Goal: Find specific page/section: Find specific page/section

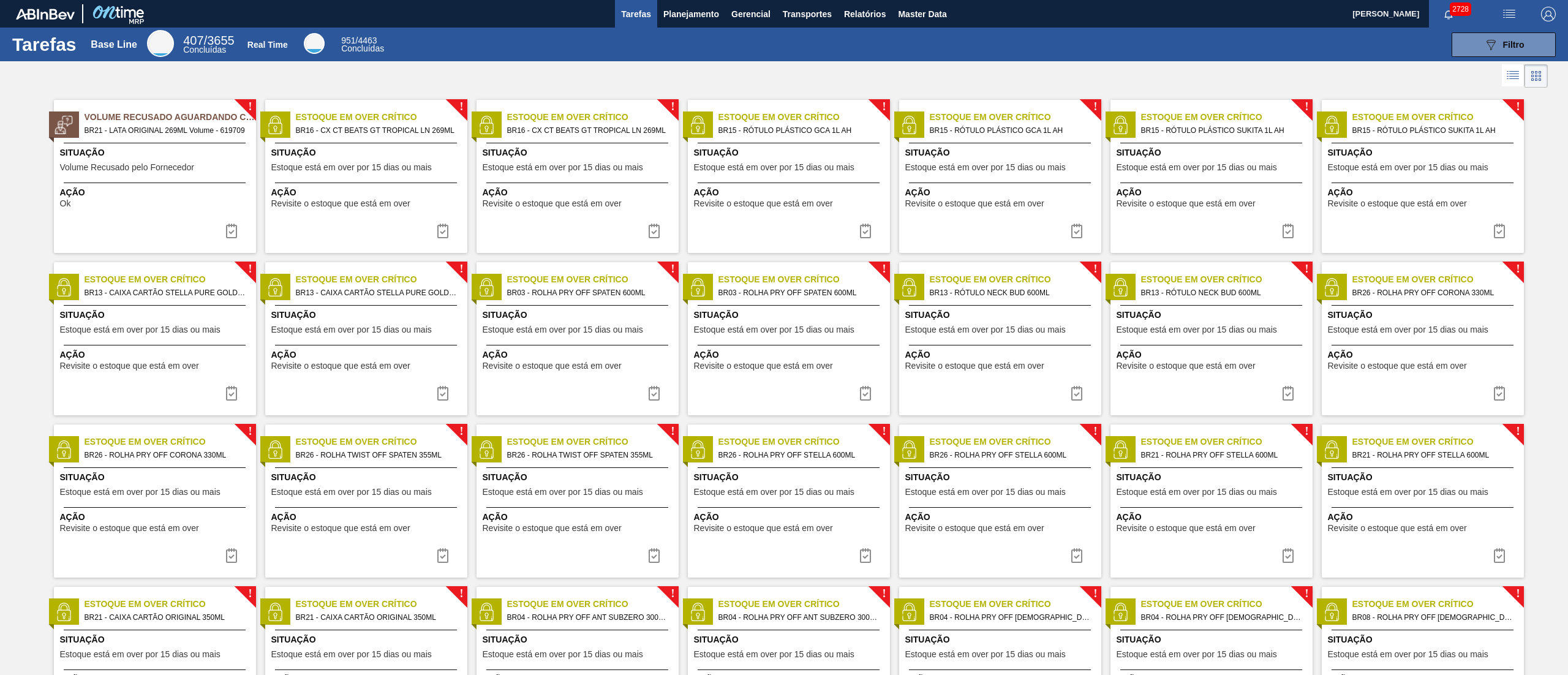
click at [696, 21] on button "Planejamento" at bounding box center [692, 14] width 68 height 28
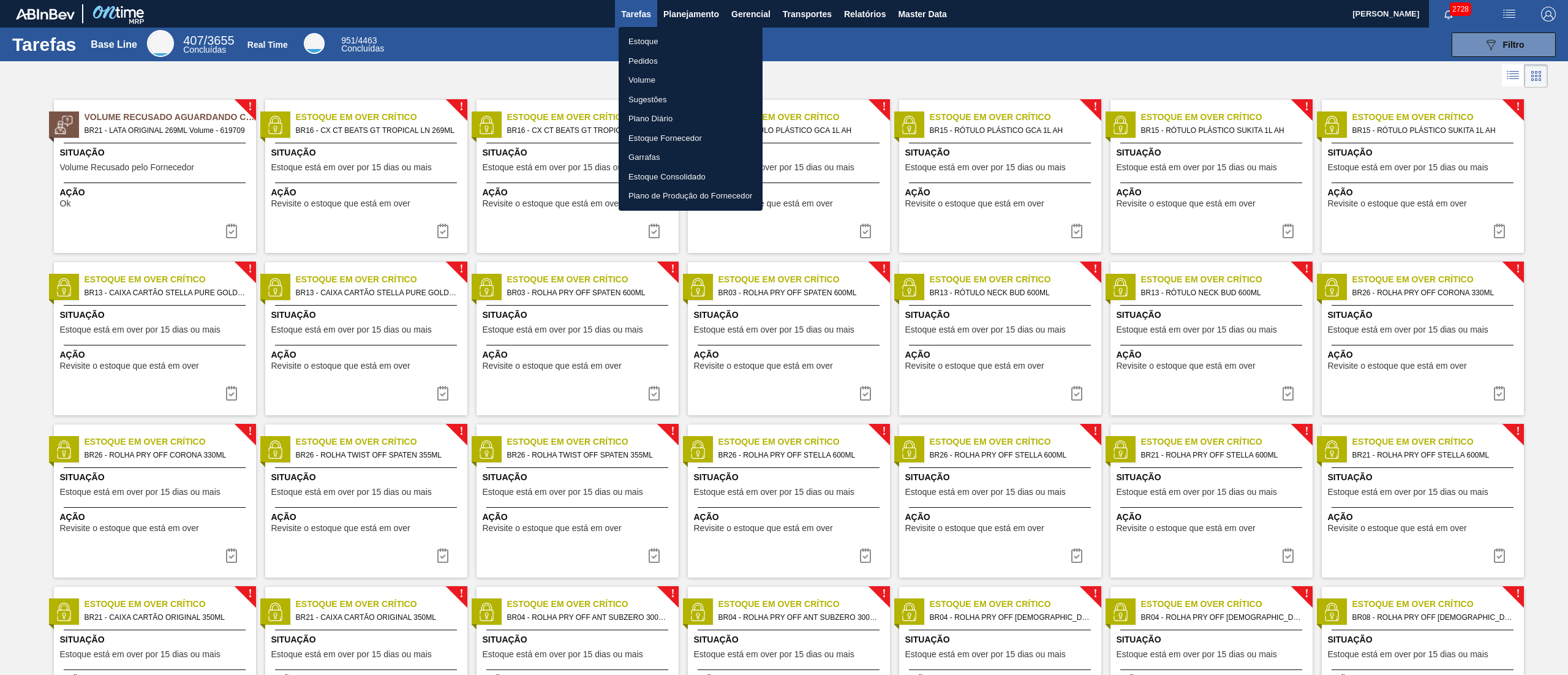
click at [663, 39] on li "Estoque" at bounding box center [691, 41] width 144 height 19
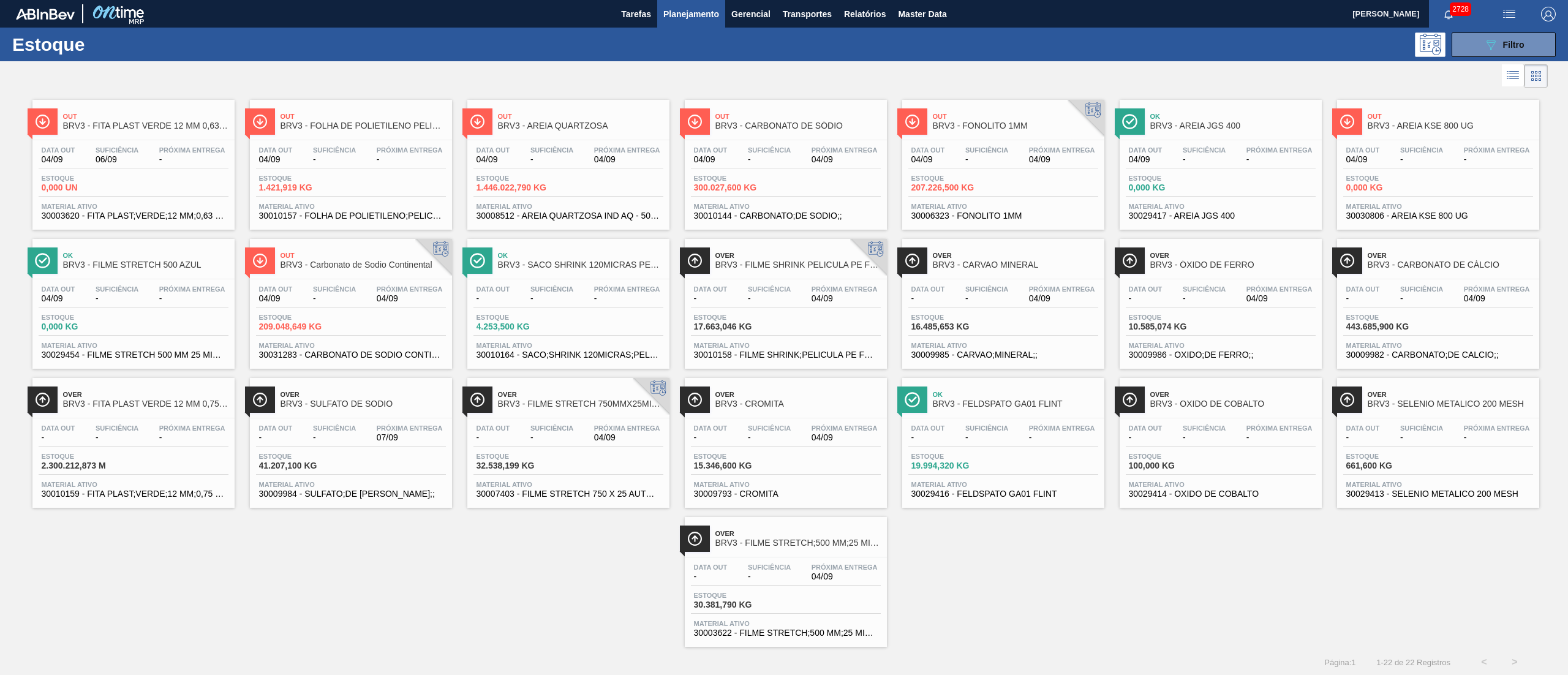
drag, startPoint x: 248, startPoint y: 154, endPoint x: 430, endPoint y: 46, distance: 211.6
click at [430, 46] on div "089F7B8B-B2A5-4AFE-B5C0-19BA573D28AC Filtro" at bounding box center [882, 44] width 1359 height 25
click at [665, 81] on div at bounding box center [773, 76] width 1548 height 29
click at [561, 133] on div "Out BRV3 - AREIA QUARTZOSA" at bounding box center [581, 121] width 166 height 28
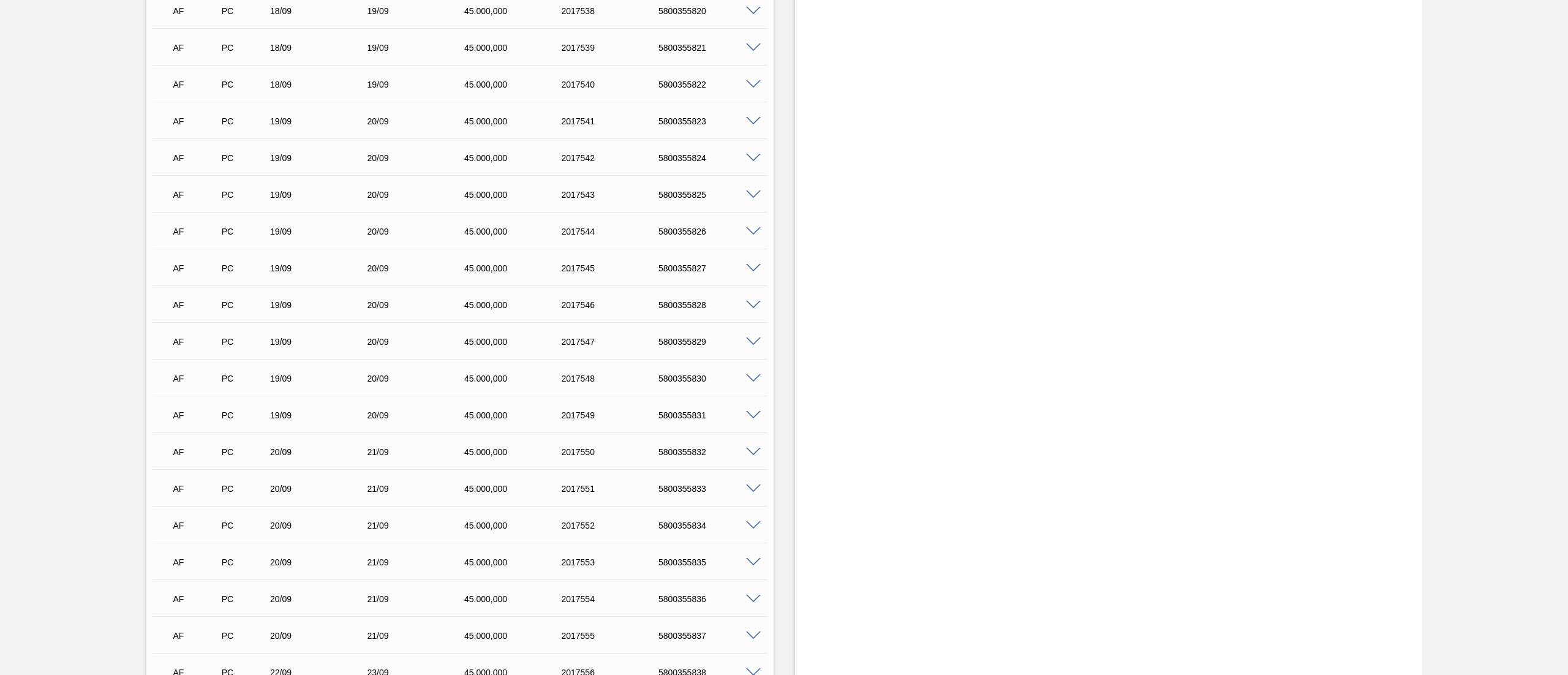
scroll to position [17716, 0]
click at [693, 270] on div "5800355811" at bounding box center [711, 270] width 111 height 10
copy div "5800355811"
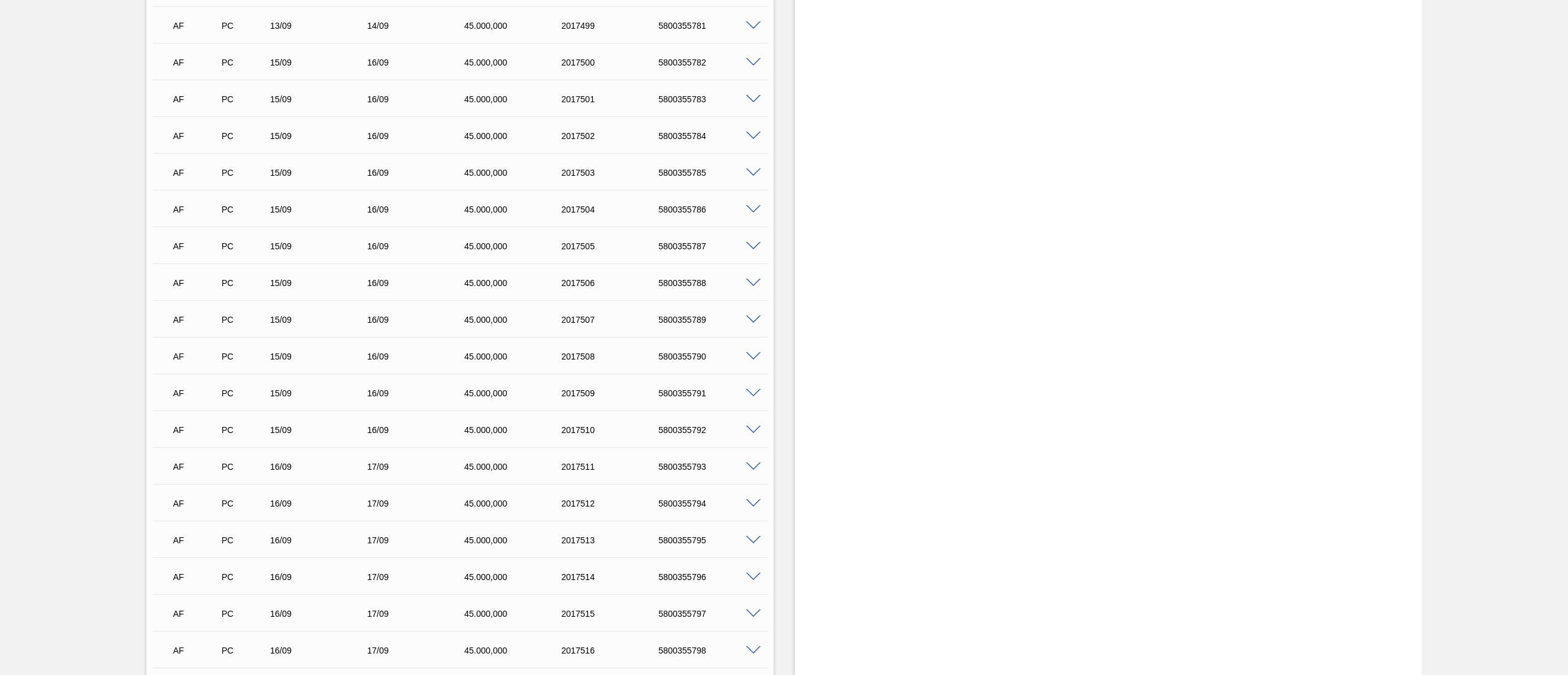
drag, startPoint x: 1033, startPoint y: 545, endPoint x: 864, endPoint y: 88, distance: 487.2
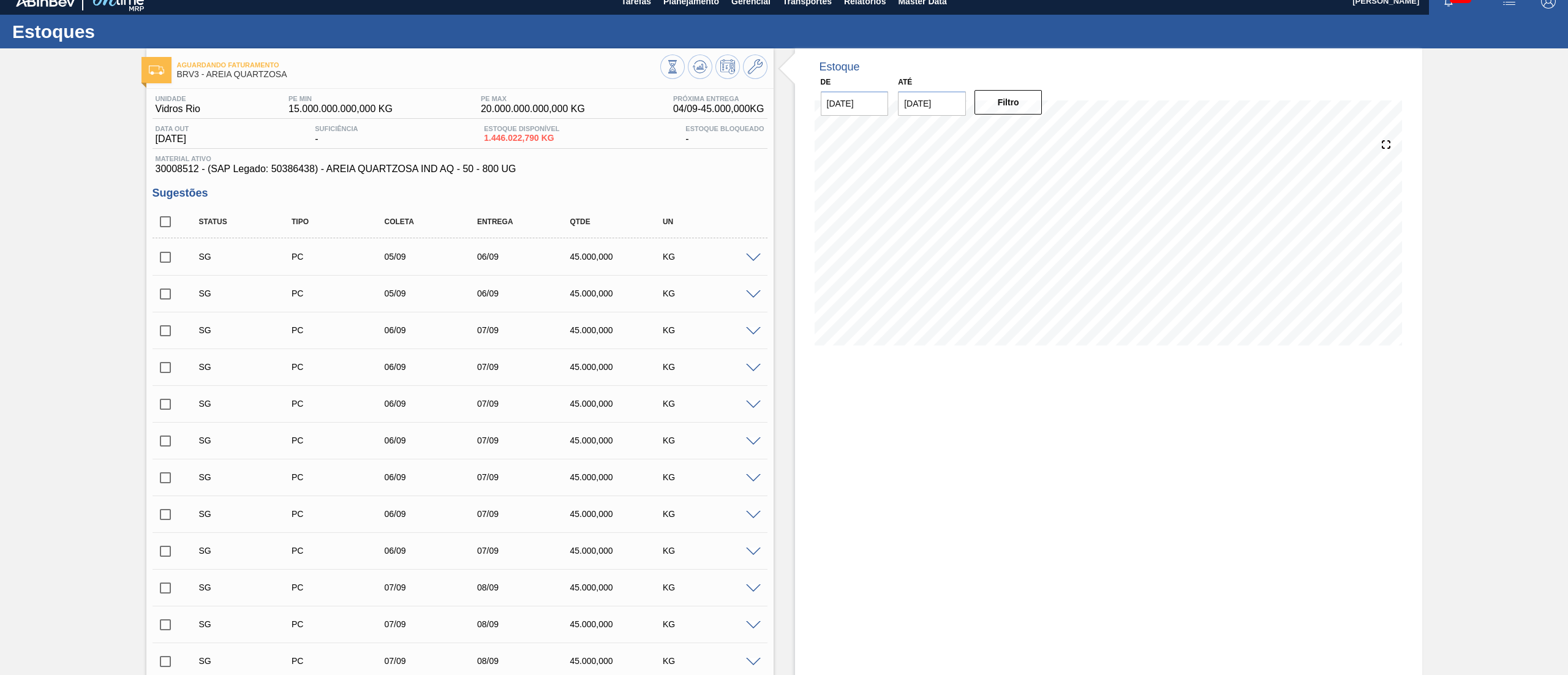
scroll to position [0, 0]
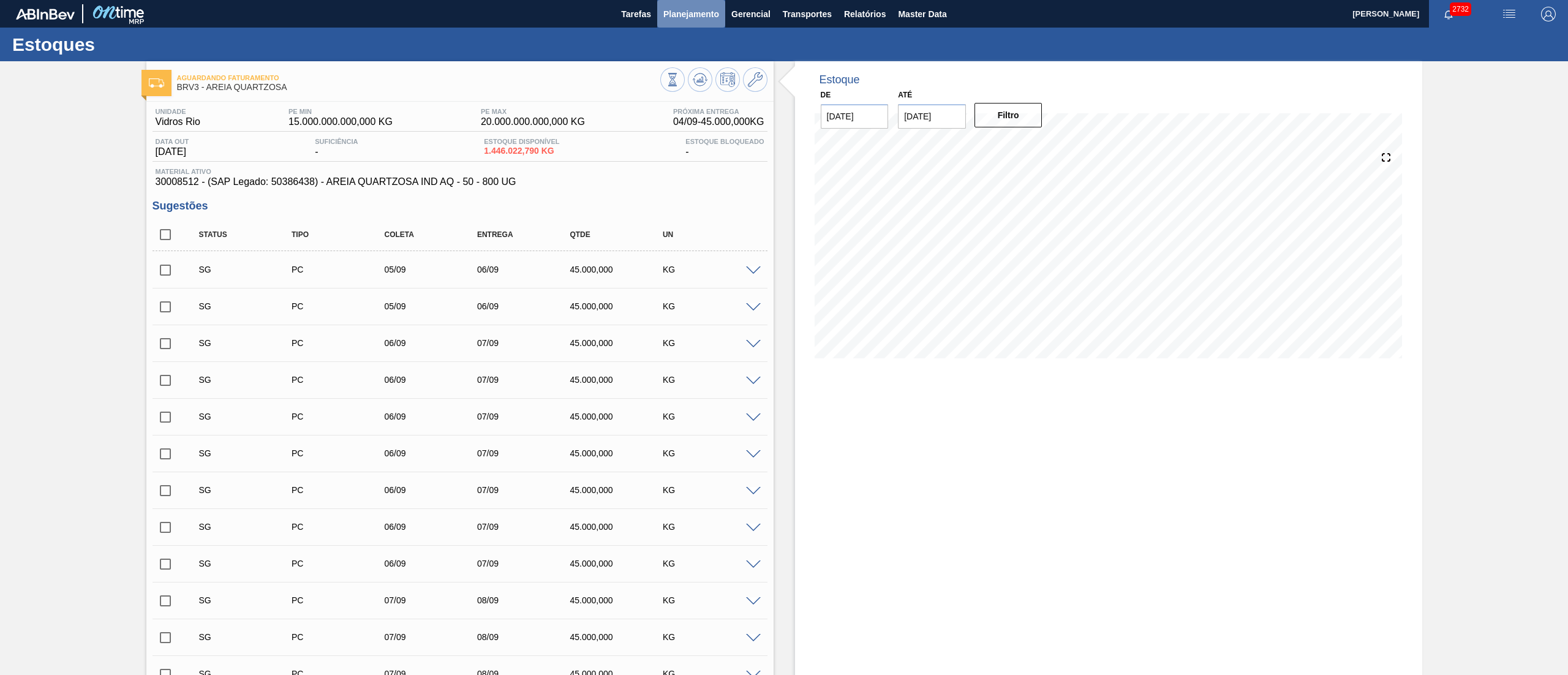
click at [659, 17] on button "Planejamento" at bounding box center [692, 14] width 68 height 28
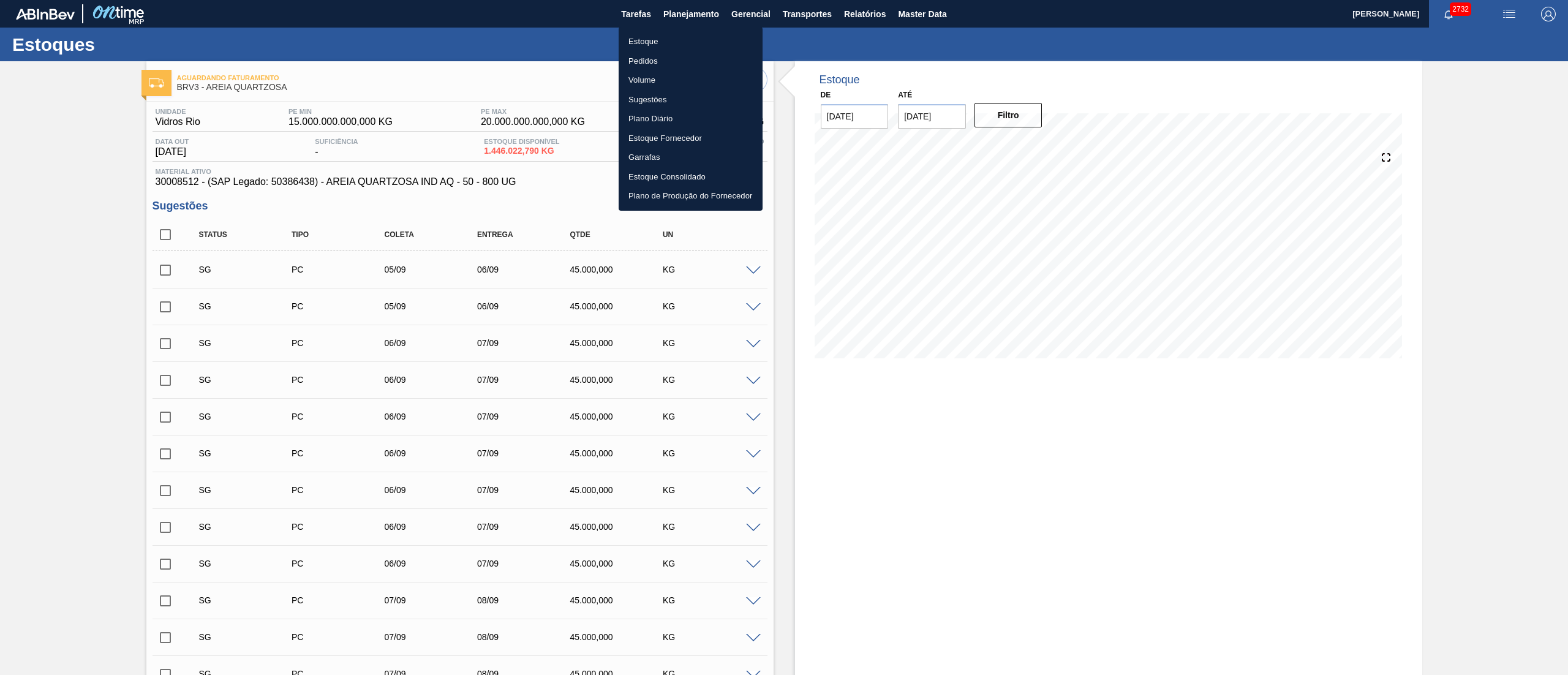
click at [641, 34] on li "Estoque" at bounding box center [691, 41] width 144 height 19
click at [641, 38] on li "Estoque" at bounding box center [691, 41] width 144 height 19
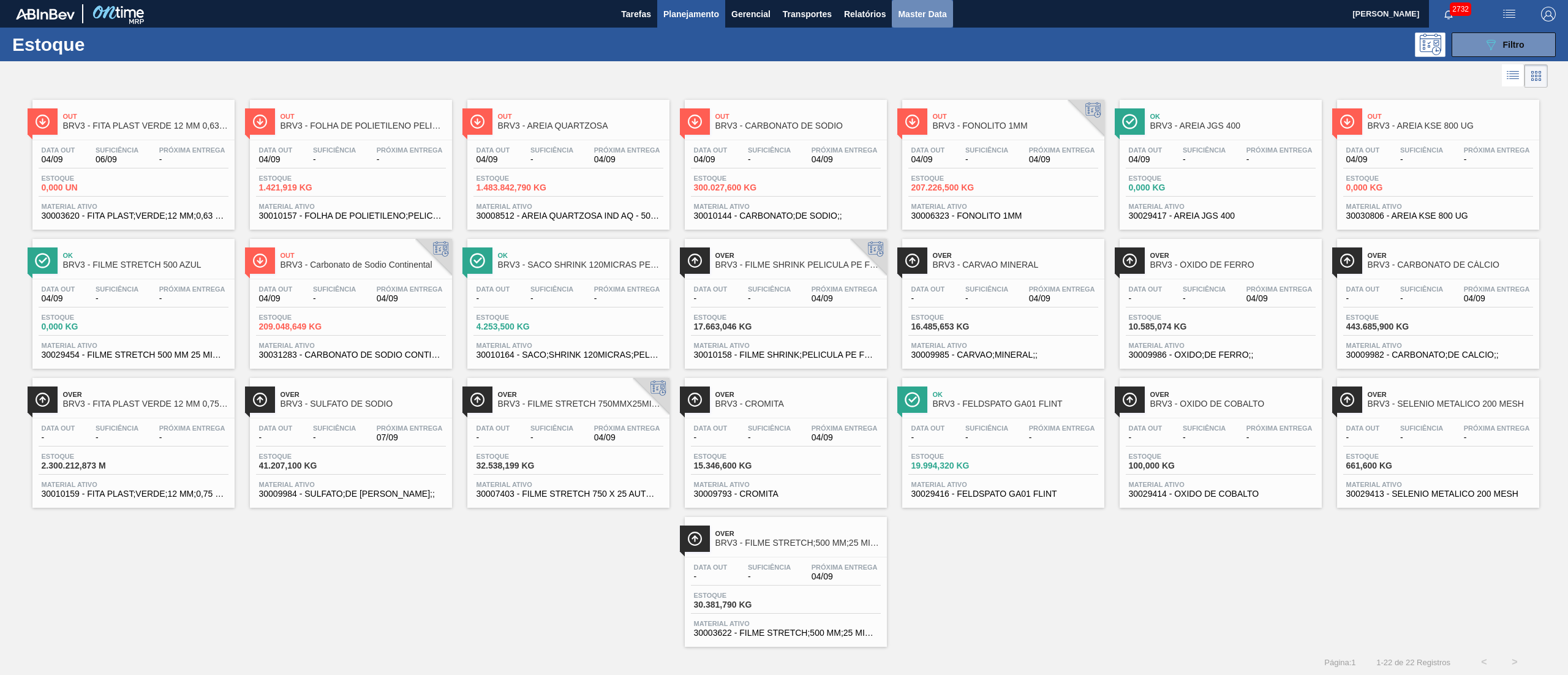
click at [929, 23] on button "Master Data" at bounding box center [922, 14] width 61 height 28
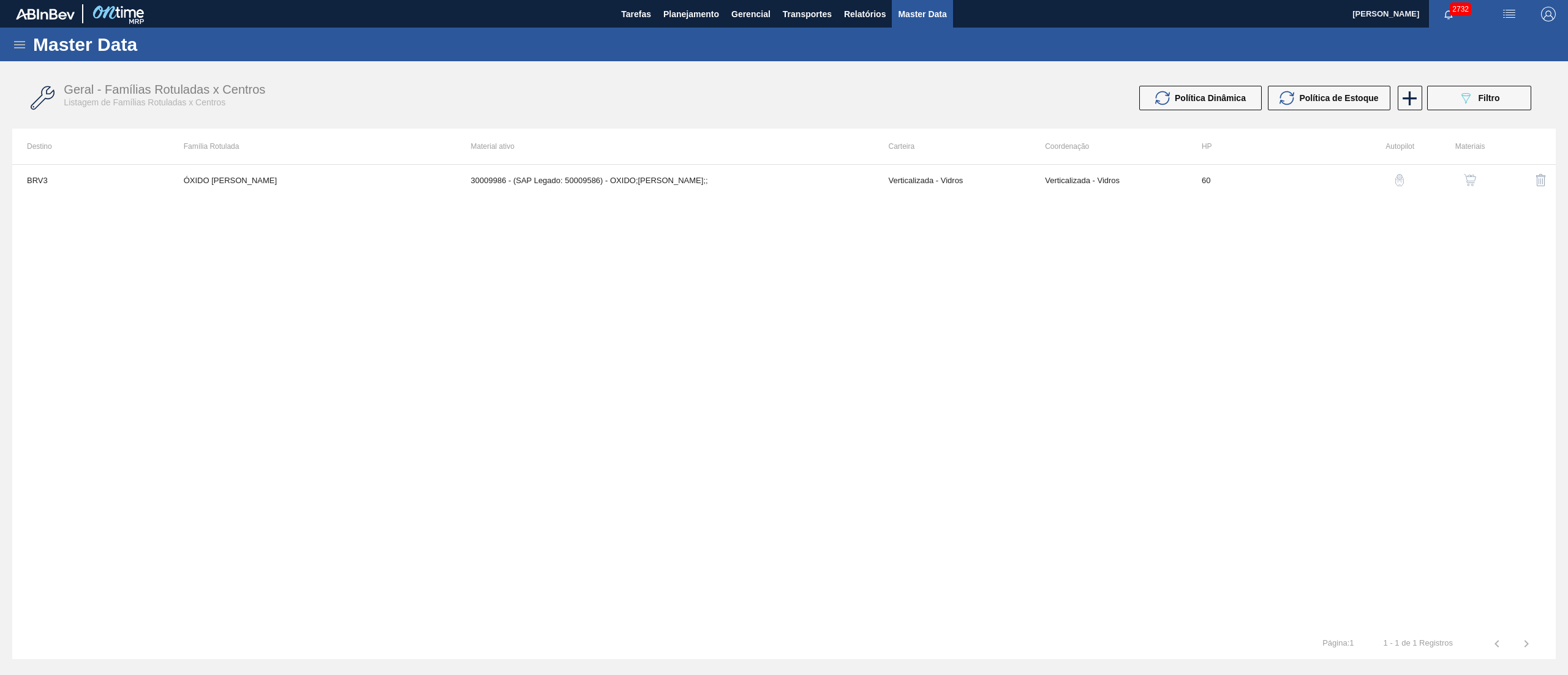
click at [10, 38] on div "Master Data" at bounding box center [784, 44] width 1568 height 34
click at [12, 43] on icon at bounding box center [19, 45] width 15 height 15
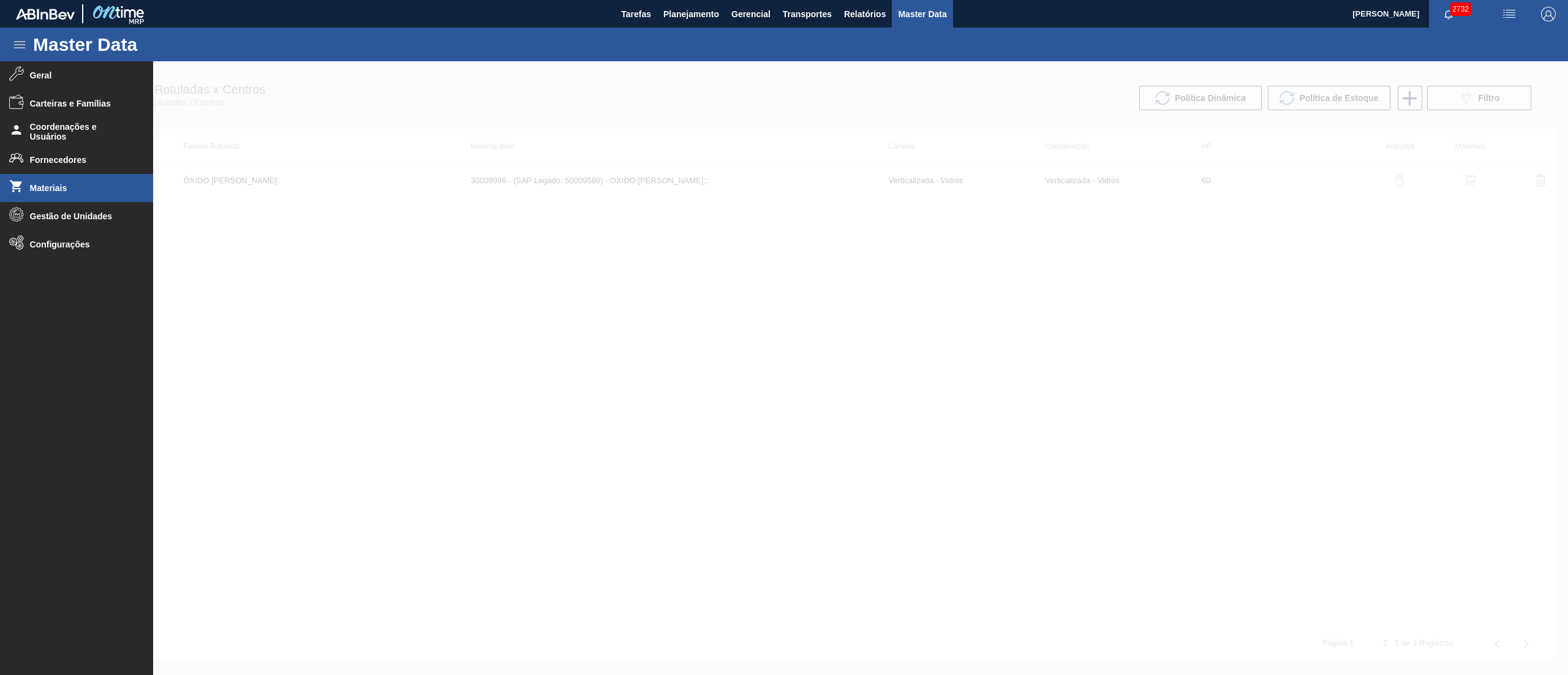
click at [45, 193] on li "Materiais" at bounding box center [76, 188] width 154 height 29
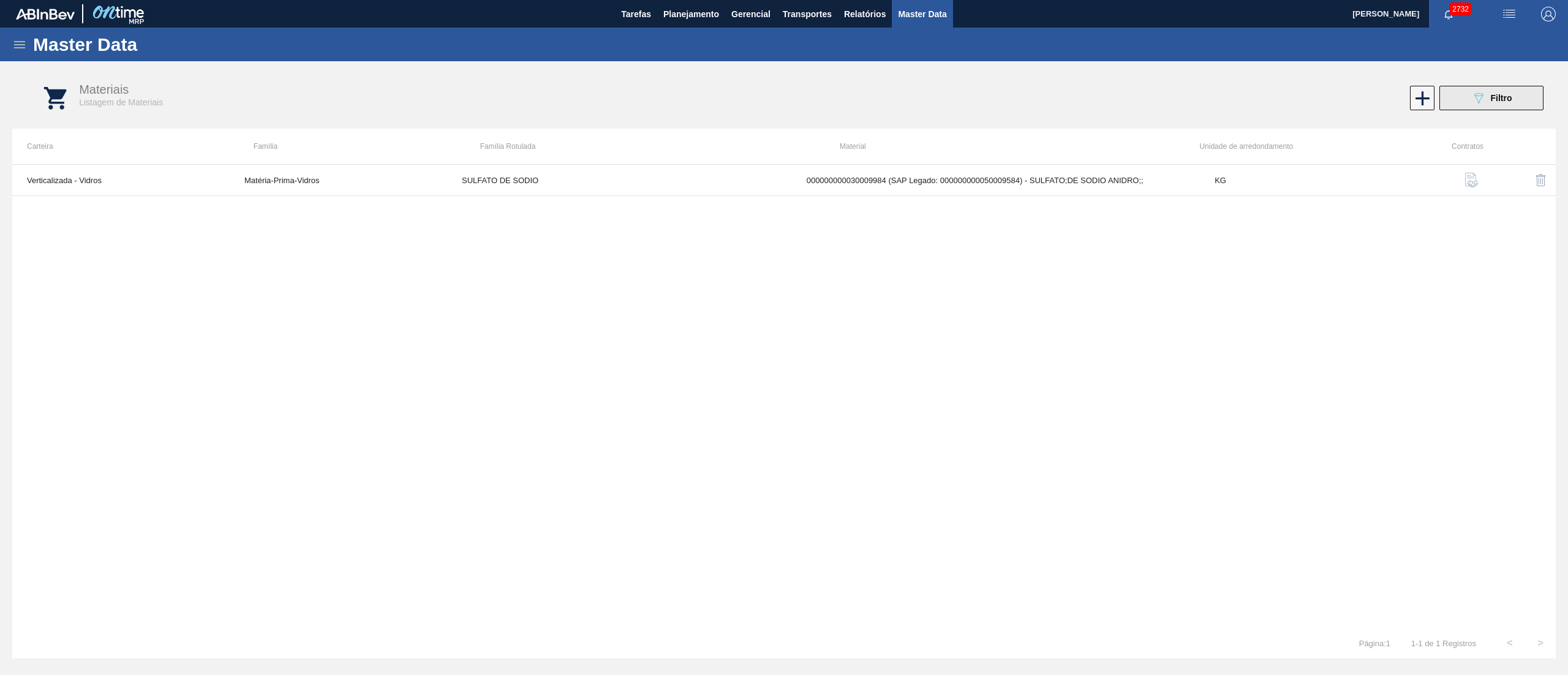
click at [1478, 93] on icon at bounding box center [1479, 97] width 9 height 10
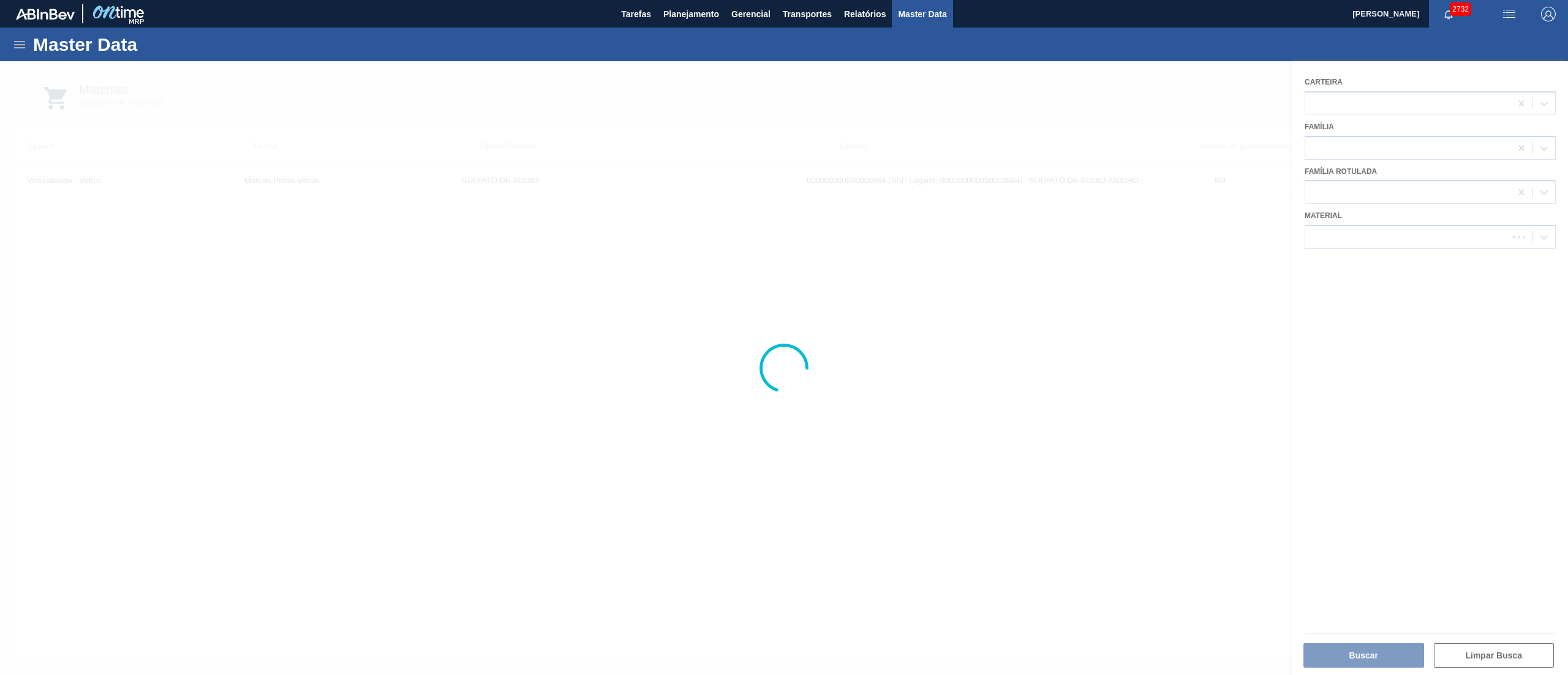
click at [1387, 247] on div at bounding box center [784, 368] width 1568 height 613
click at [1382, 242] on div at bounding box center [784, 368] width 1568 height 613
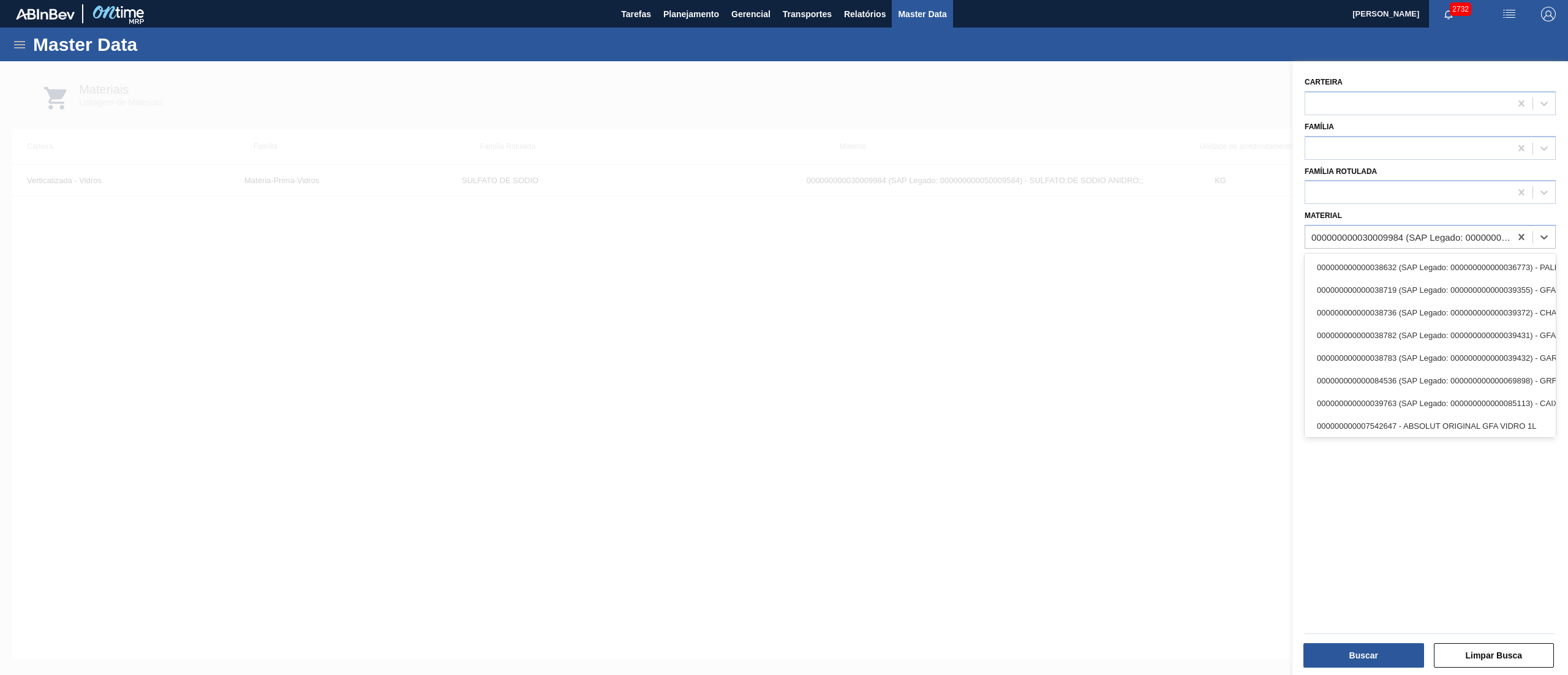
click at [1382, 242] on div "000000000030009984 (SAP Legado: 000000000050009584) - SULFATO;DE SODIO ANIDRO;;" at bounding box center [1407, 236] width 205 height 17
paste input "30036623"
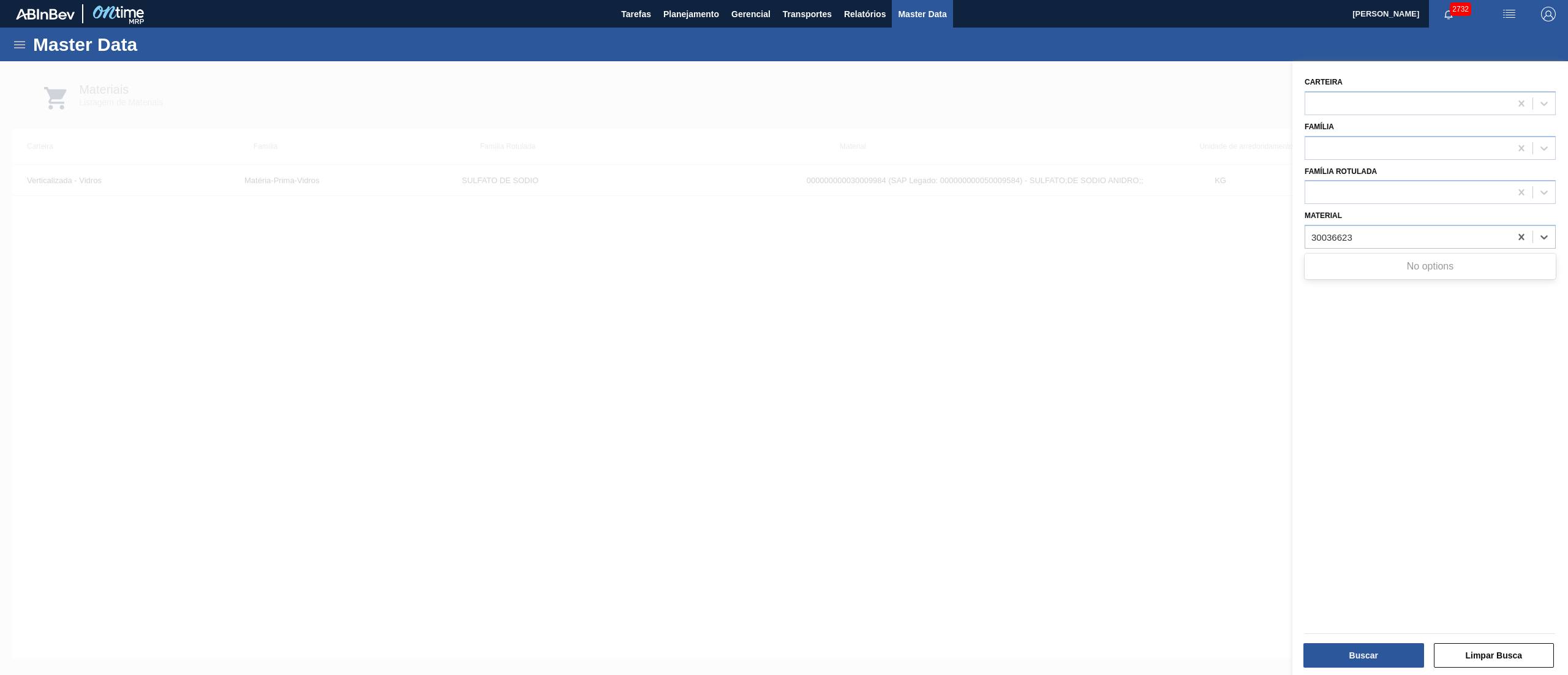
type input "30036623"
click at [663, 10] on span "Planejamento" at bounding box center [691, 14] width 56 height 15
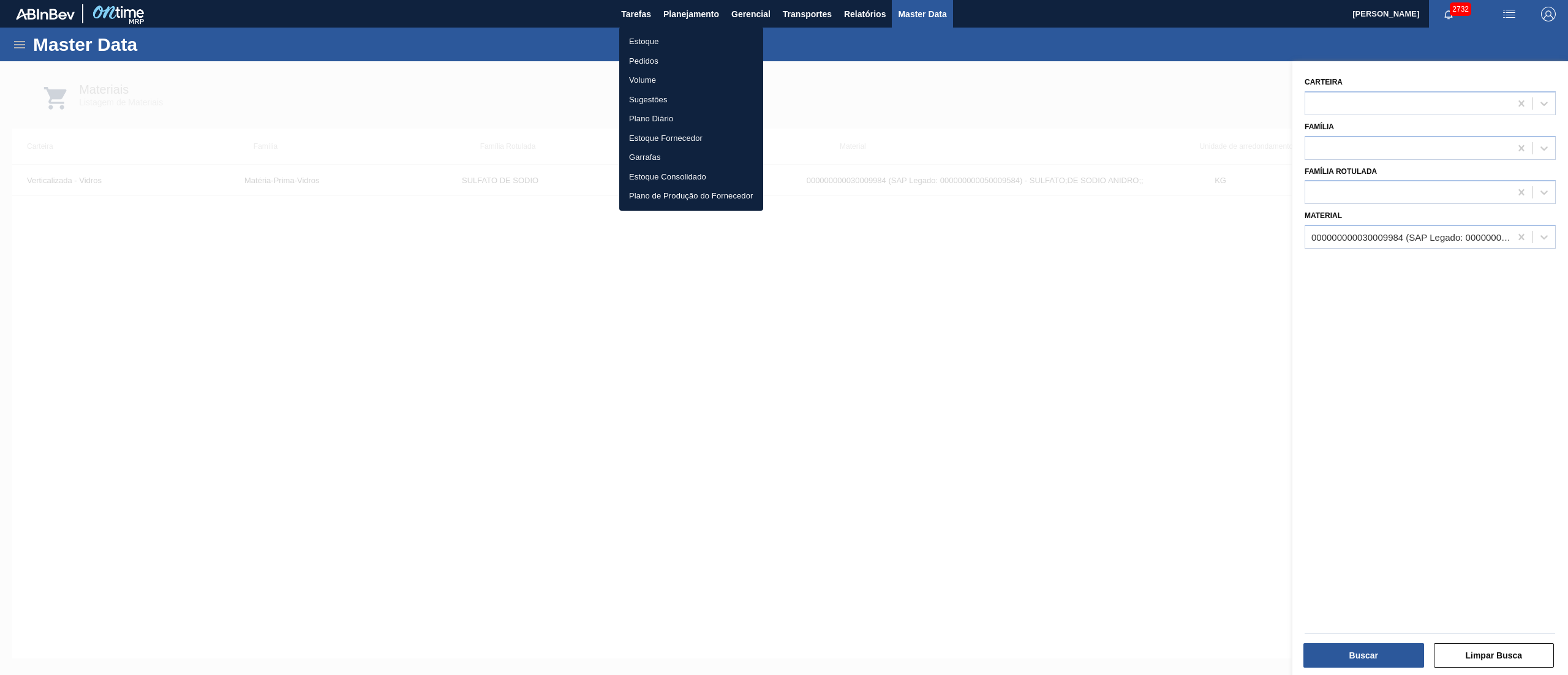
click at [637, 29] on ul "Estoque Pedidos Volume Sugestões Plano Diário Estoque Fornecedor Garrafas Estoq…" at bounding box center [691, 119] width 144 height 184
click at [637, 41] on li "Estoque" at bounding box center [691, 41] width 144 height 19
